Goal: Information Seeking & Learning: Compare options

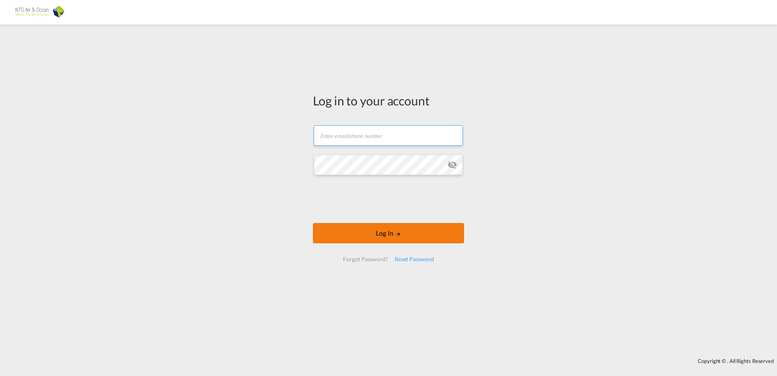
type input "[EMAIL_ADDRESS][DOMAIN_NAME]"
click at [418, 238] on button "Log In" at bounding box center [388, 233] width 151 height 20
